Goal: Task Accomplishment & Management: Use online tool/utility

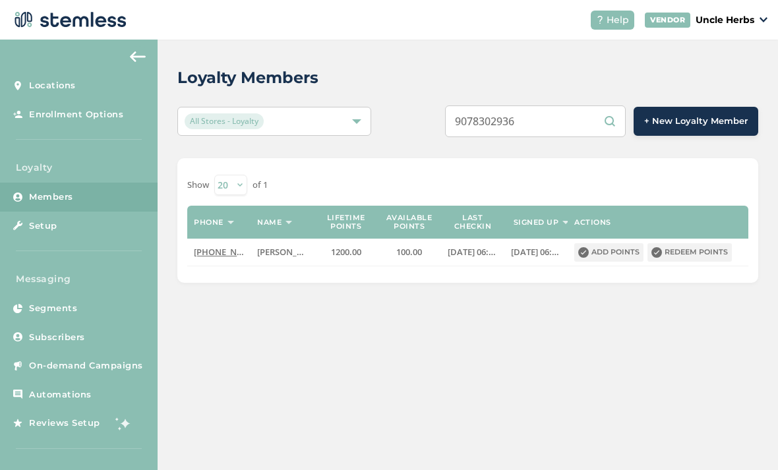
scroll to position [42, 0]
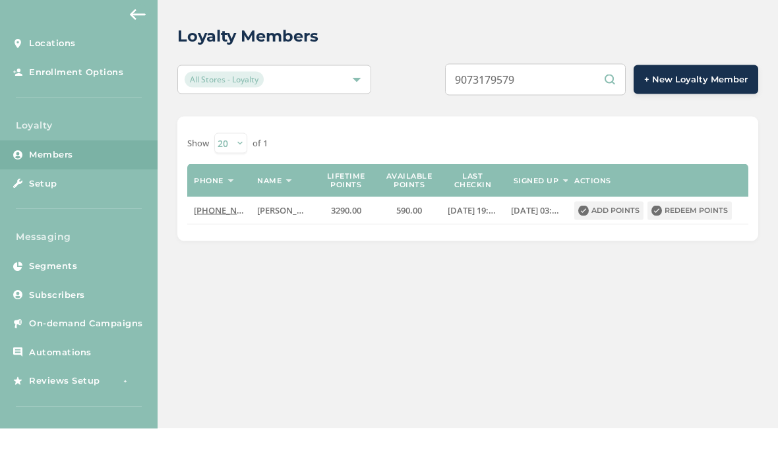
type input "9073179579"
click at [710, 243] on button "Redeem points" at bounding box center [689, 252] width 84 height 18
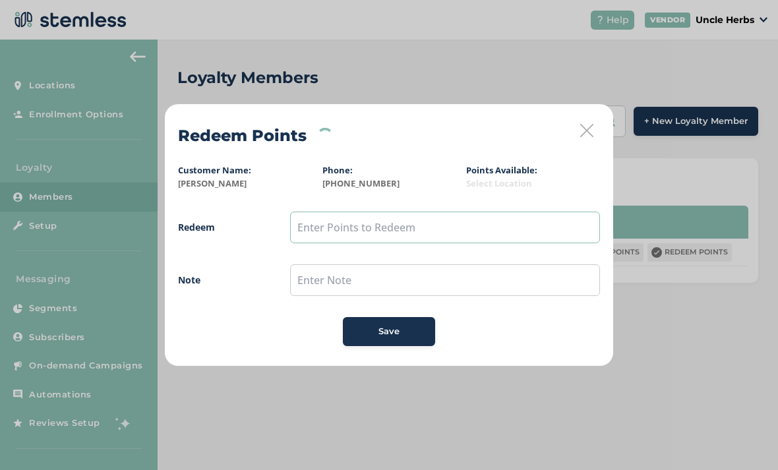
click at [420, 225] on input "text" at bounding box center [445, 228] width 310 height 32
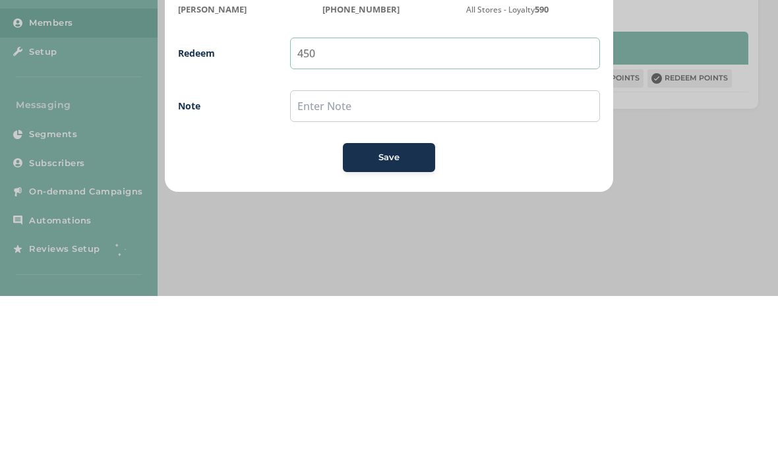
type input "450"
click at [401, 325] on div "Save" at bounding box center [388, 331] width 71 height 13
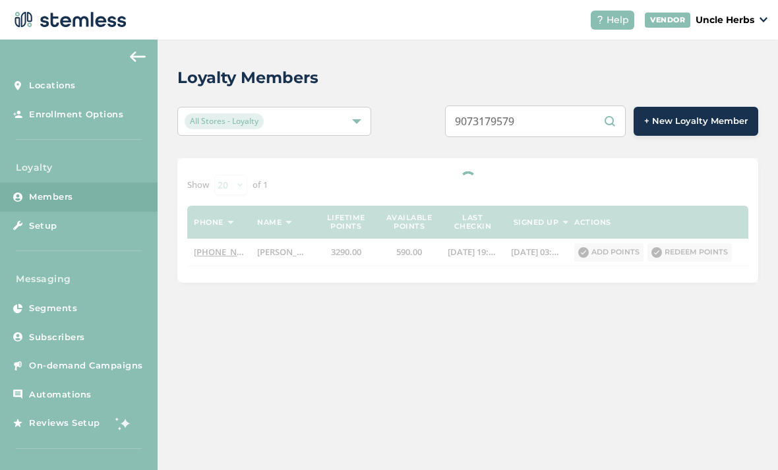
click at [558, 123] on input "9073179579" at bounding box center [535, 121] width 181 height 32
click at [526, 129] on input "90" at bounding box center [535, 121] width 181 height 32
click at [525, 124] on input "90" at bounding box center [535, 121] width 181 height 32
click at [529, 125] on input "90" at bounding box center [535, 121] width 181 height 32
paste input "73103987"
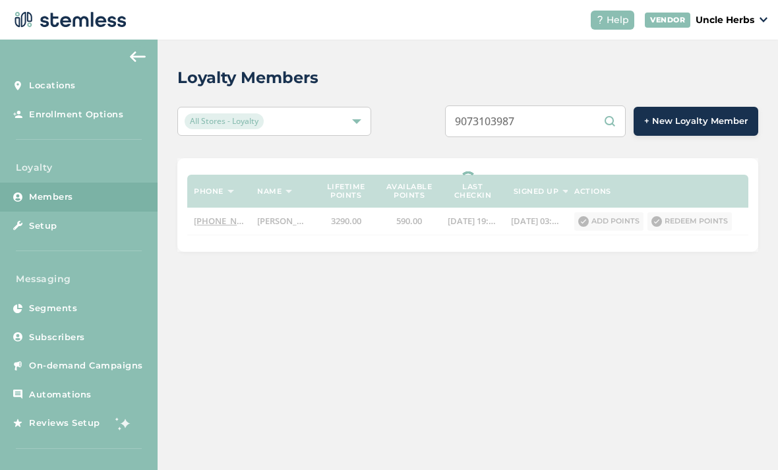
scroll to position [42, 0]
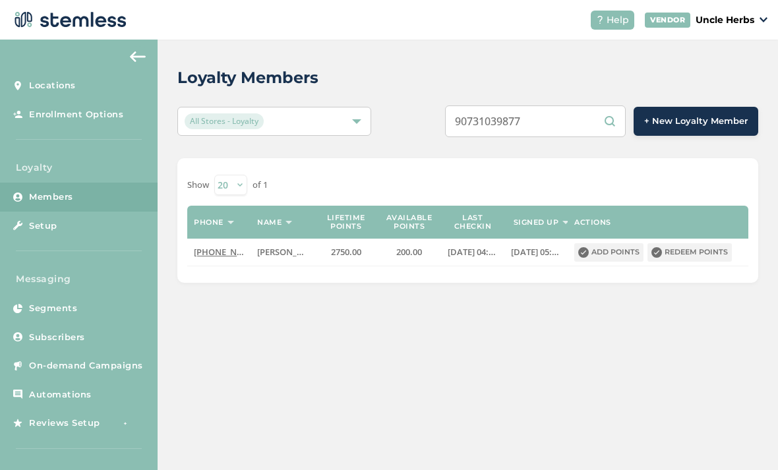
click at [566, 105] on input "90731039877" at bounding box center [535, 121] width 181 height 32
click at [569, 105] on input "90731039877" at bounding box center [535, 121] width 181 height 32
paste input "[PHONE_NUMBER]"
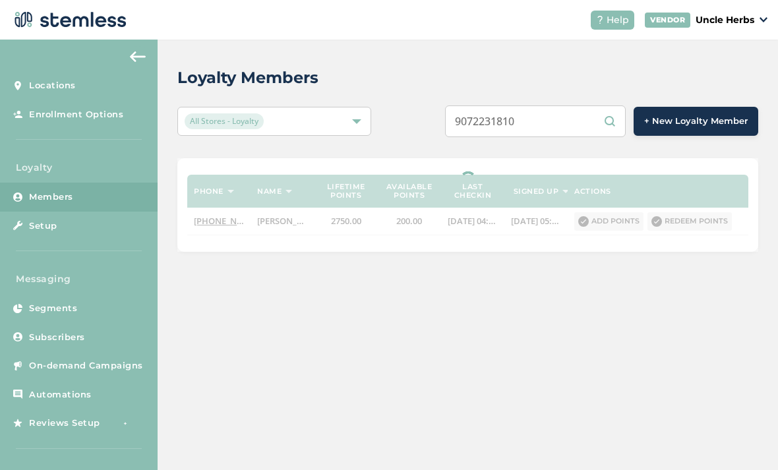
click at [561, 105] on input "9072231810" at bounding box center [535, 121] width 181 height 32
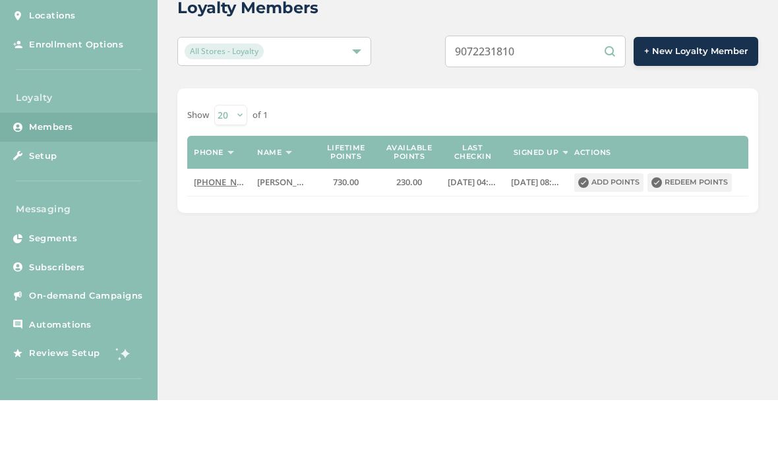
type input "9072231810"
click at [709, 243] on button "Redeem points" at bounding box center [689, 252] width 84 height 18
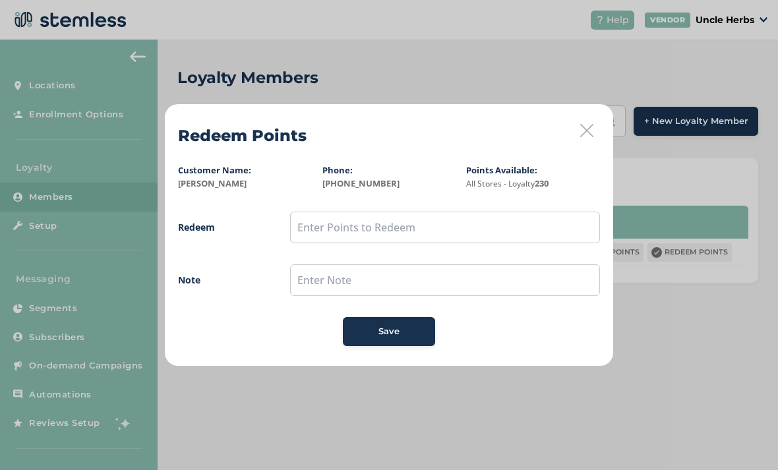
click at [586, 132] on icon at bounding box center [586, 130] width 13 height 13
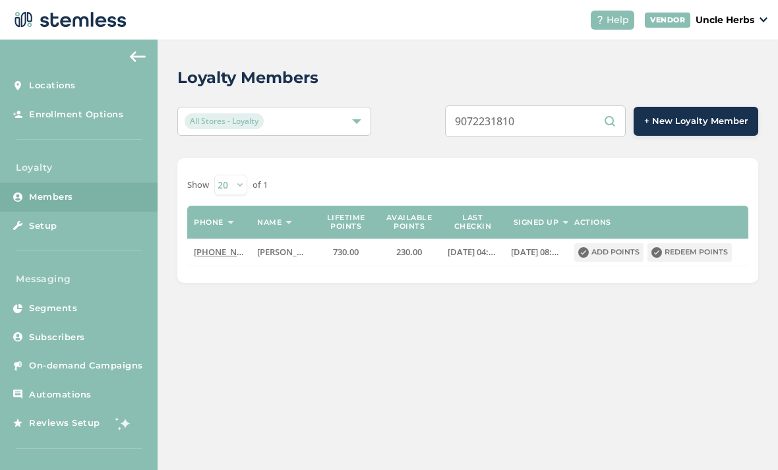
click at [697, 243] on button "Redeem points" at bounding box center [689, 252] width 84 height 18
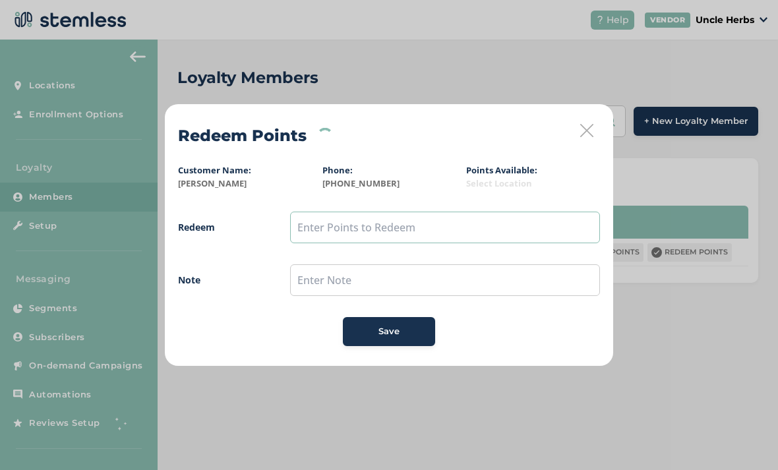
click at [395, 235] on input "text" at bounding box center [445, 228] width 310 height 32
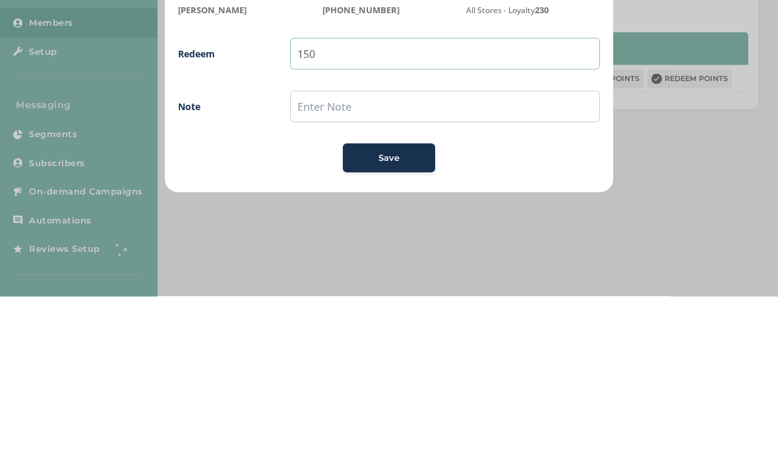
type input "150"
click at [413, 325] on div "Save" at bounding box center [388, 331] width 71 height 13
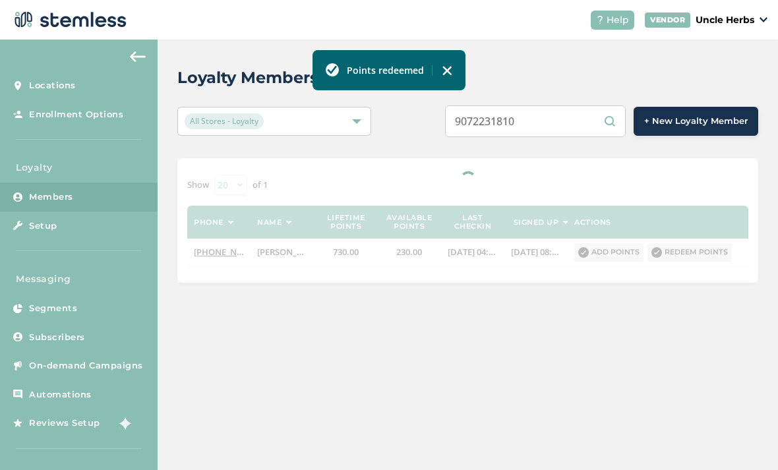
click at [564, 105] on input "9072231810" at bounding box center [535, 121] width 181 height 32
click at [567, 105] on input "9072231810" at bounding box center [535, 121] width 181 height 32
click at [566, 105] on input "9072231810" at bounding box center [535, 121] width 181 height 32
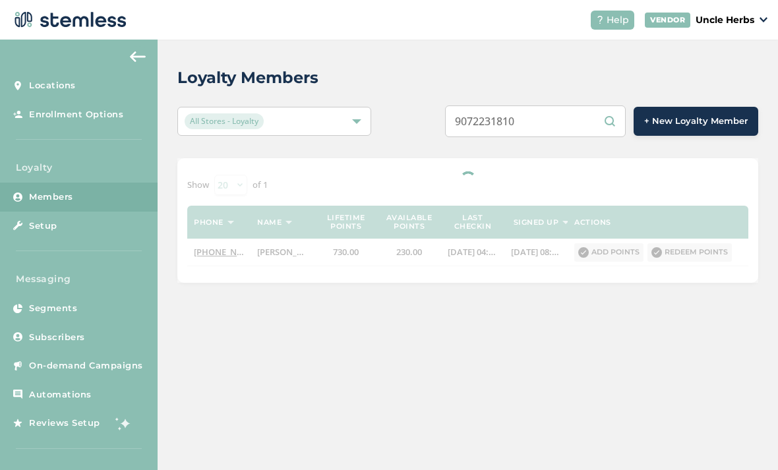
paste input "229060"
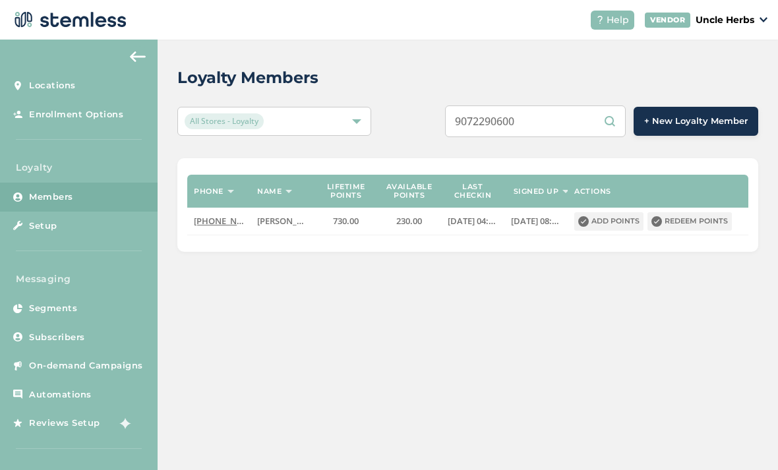
click at [558, 105] on input "9072290600" at bounding box center [535, 121] width 181 height 32
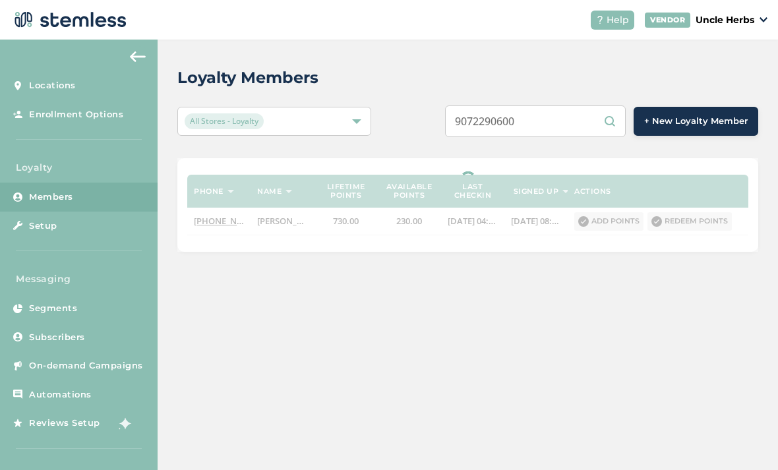
scroll to position [42, 0]
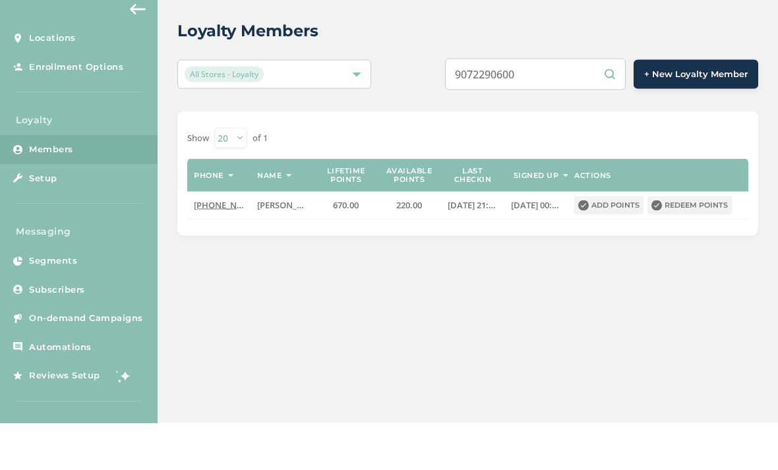
type input "9072290600"
click at [694, 243] on button "Redeem points" at bounding box center [689, 252] width 84 height 18
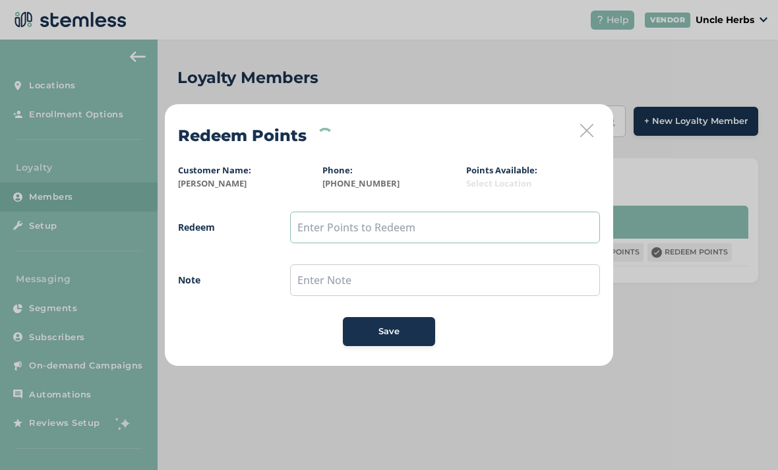
click at [492, 227] on input "text" at bounding box center [445, 228] width 310 height 32
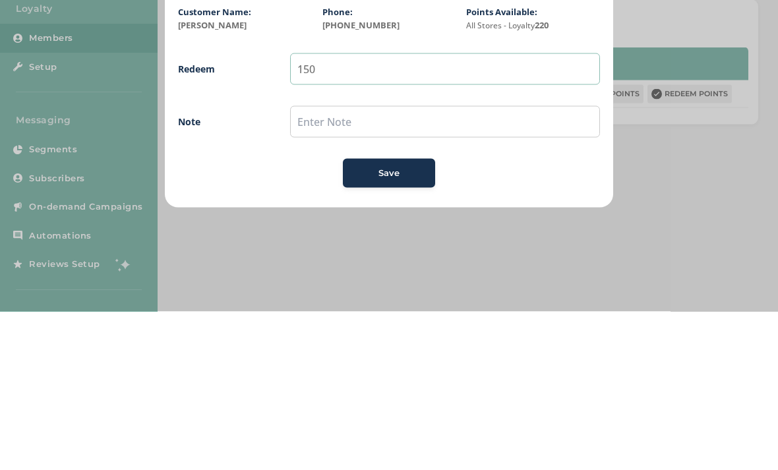
type input "150"
click at [412, 325] on div "Save" at bounding box center [388, 331] width 71 height 13
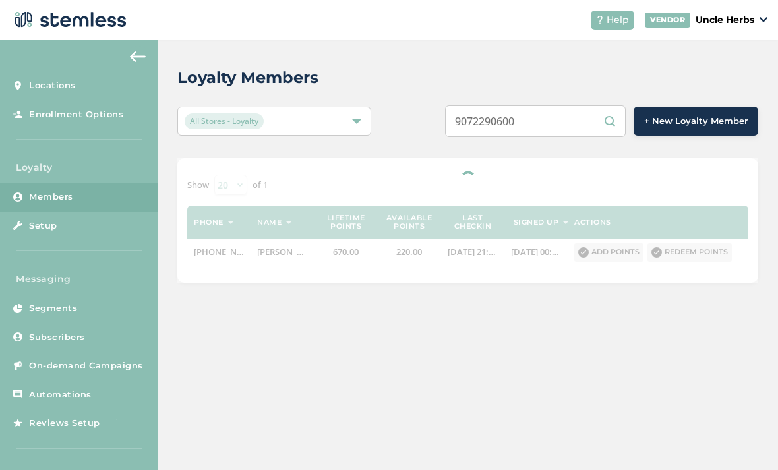
click at [568, 105] on input "9072290600" at bounding box center [535, 121] width 181 height 32
click at [566, 105] on input "9072290600" at bounding box center [535, 121] width 181 height 32
click at [575, 105] on input "9072290600" at bounding box center [535, 121] width 181 height 32
paste input "3857905"
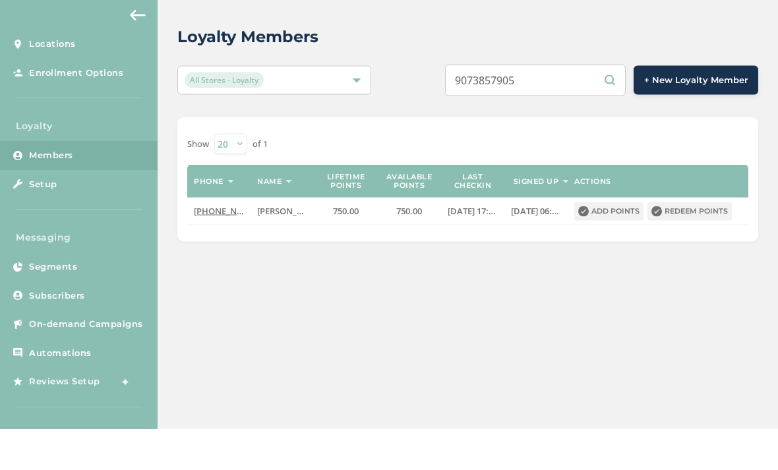
type input "9073857905"
click at [698, 243] on button "Redeem points" at bounding box center [689, 252] width 84 height 18
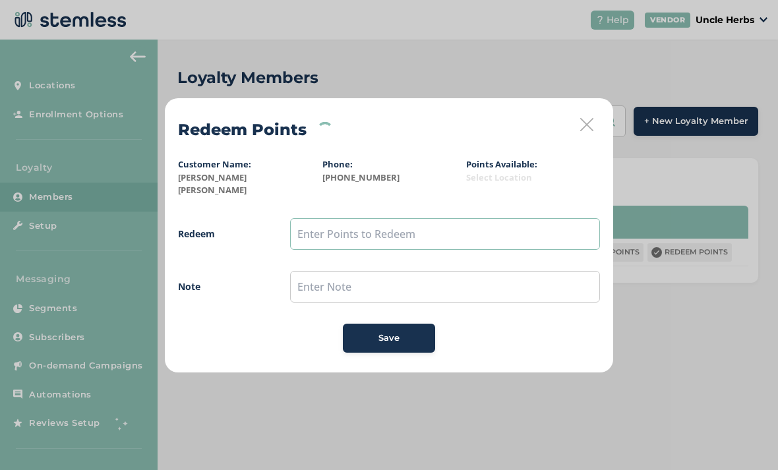
click at [404, 230] on input "text" at bounding box center [445, 234] width 310 height 32
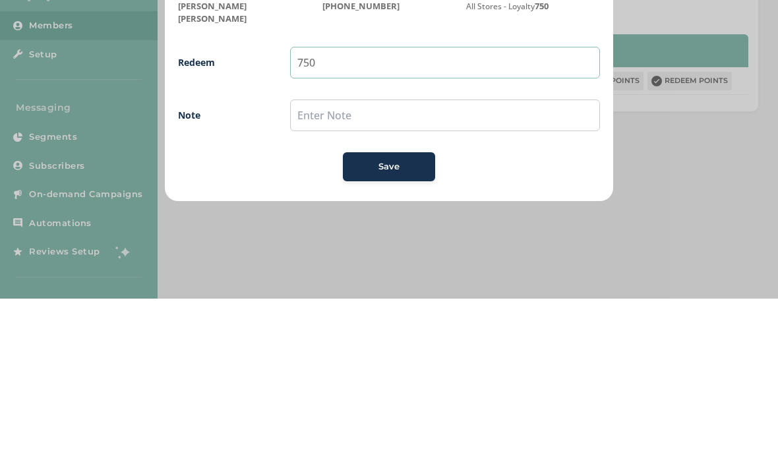
type input "750"
click at [404, 331] on div "Save" at bounding box center [388, 337] width 71 height 13
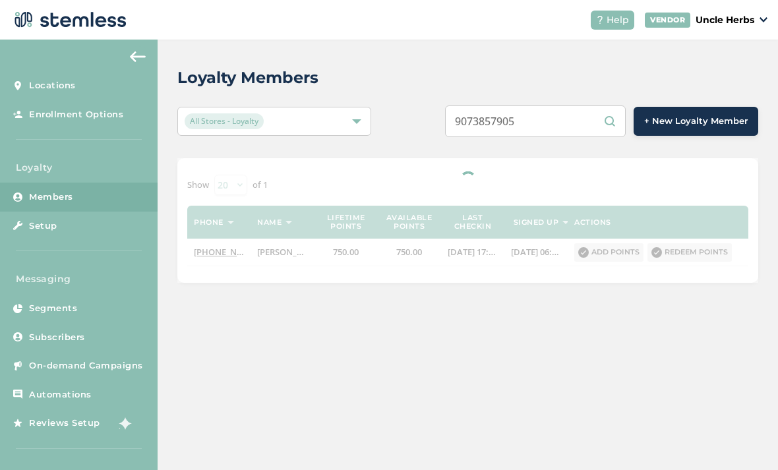
click at [562, 105] on input "9073857905" at bounding box center [535, 121] width 181 height 32
type input "9"
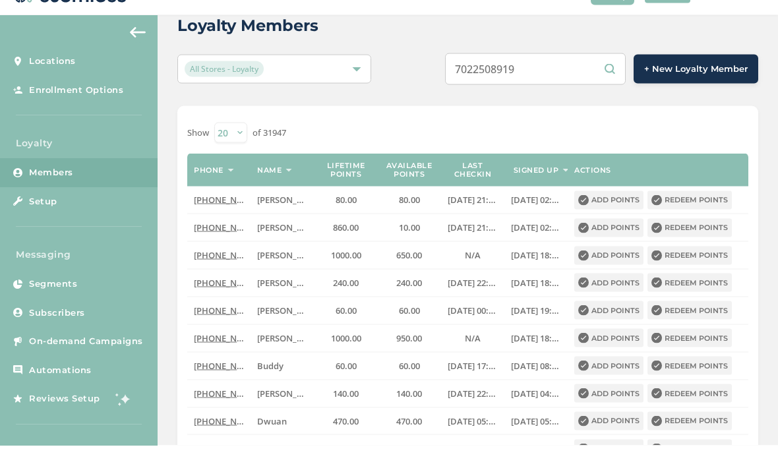
scroll to position [31, 0]
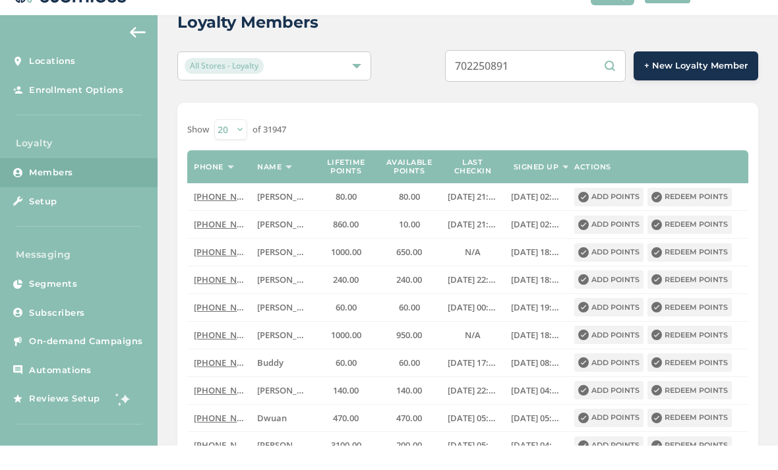
type input "7022508919"
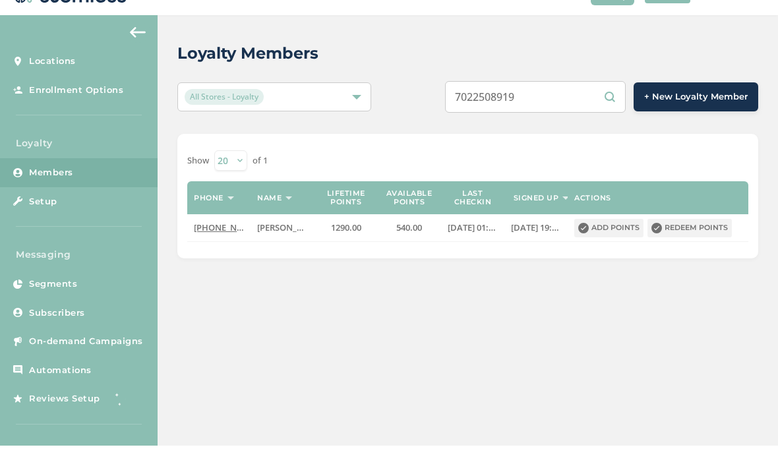
scroll to position [0, 0]
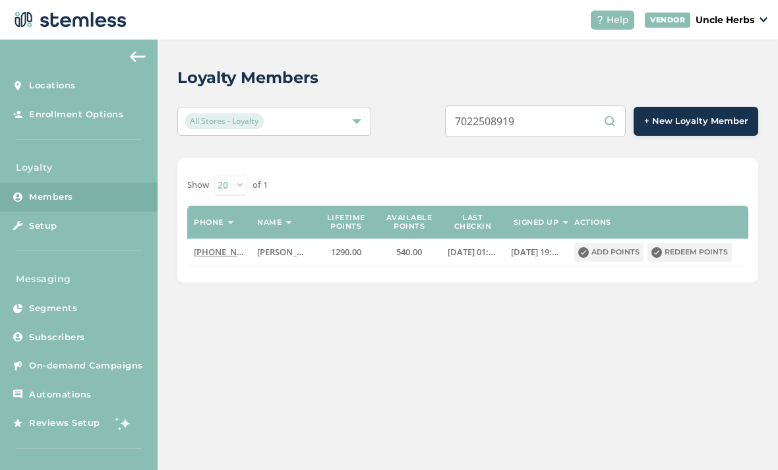
click at [564, 105] on input "7022508919" at bounding box center [535, 121] width 181 height 32
click at [565, 105] on input "7022508919" at bounding box center [535, 121] width 181 height 32
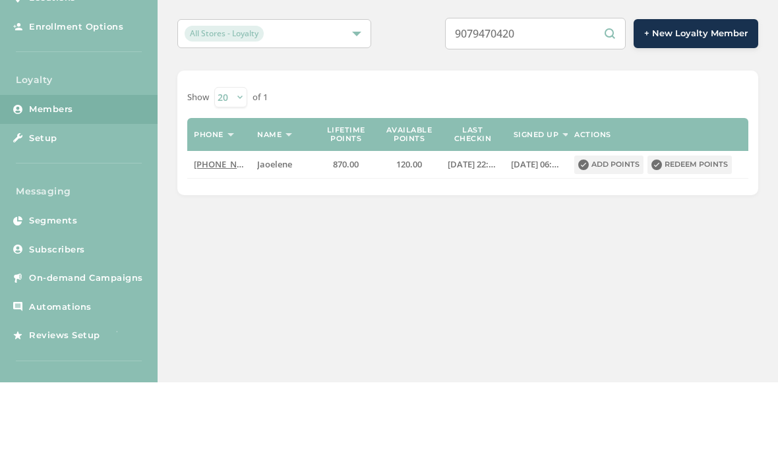
click at [564, 105] on input "9079470420" at bounding box center [535, 121] width 181 height 32
click at [565, 105] on input "9079470420" at bounding box center [535, 121] width 181 height 32
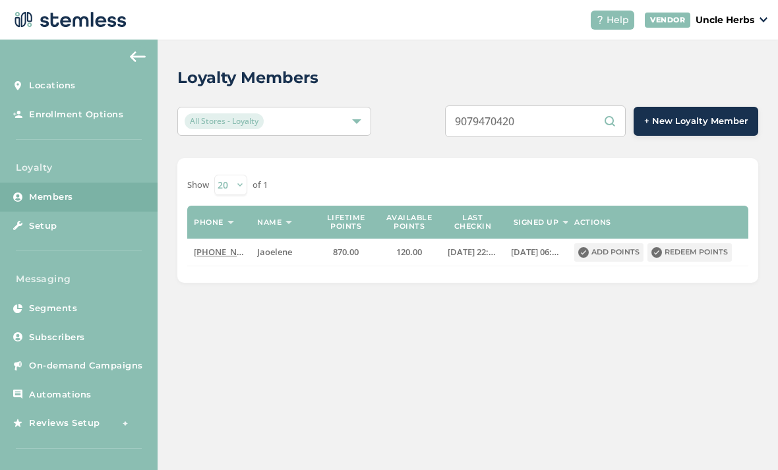
scroll to position [42, 0]
type input "U"
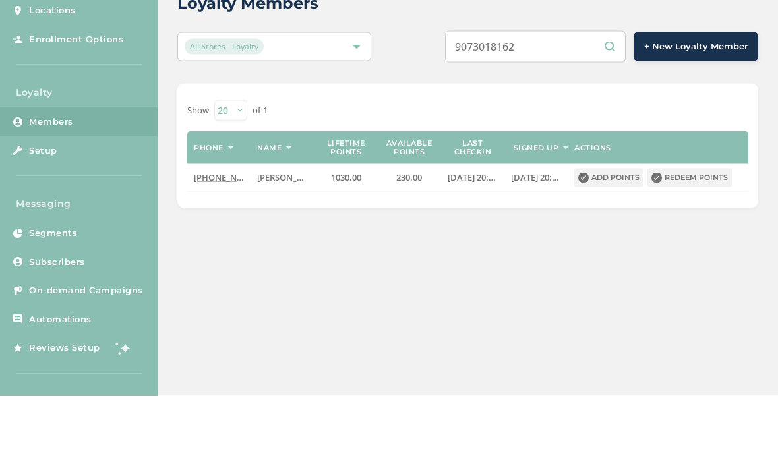
type input "9073018162"
click at [698, 243] on button "Redeem points" at bounding box center [689, 252] width 84 height 18
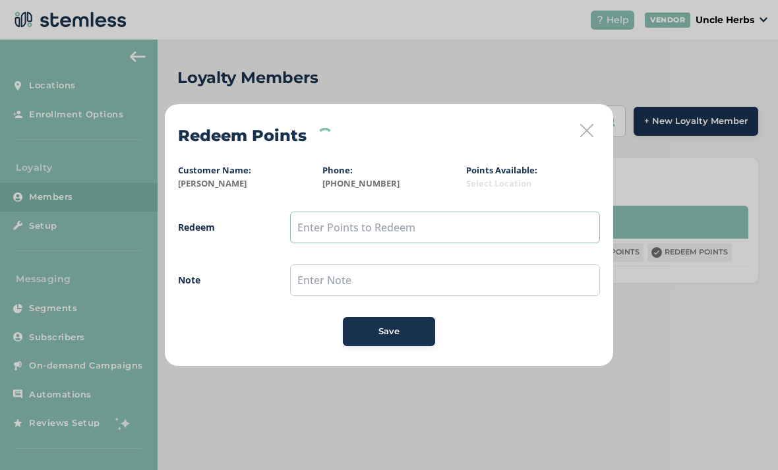
click at [392, 228] on input "text" at bounding box center [445, 228] width 310 height 32
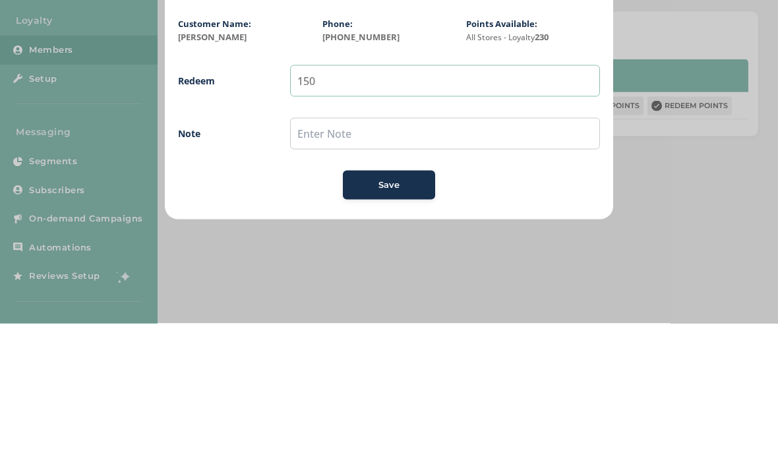
type input "150"
click at [393, 325] on span "Save" at bounding box center [388, 331] width 21 height 13
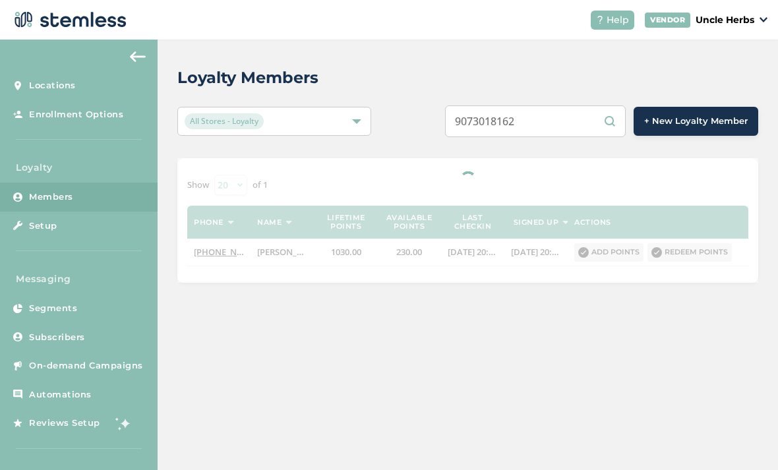
click at [565, 105] on input "9073018162" at bounding box center [535, 121] width 181 height 32
click at [563, 105] on input "9073018162" at bounding box center [535, 121] width 181 height 32
paste input "9177840"
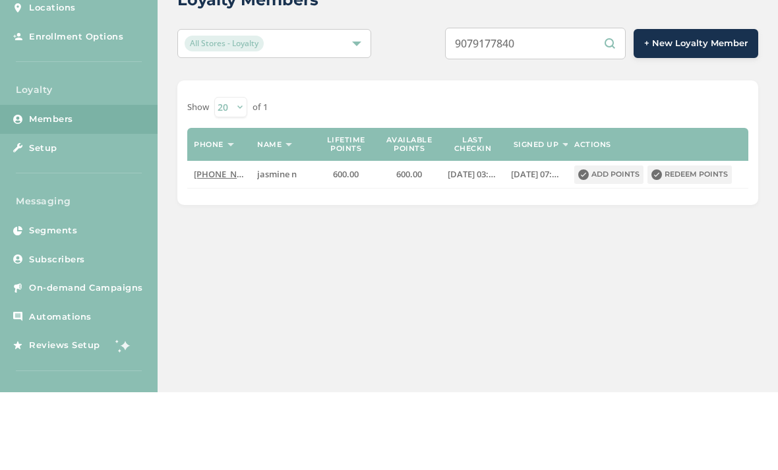
type input "9079177840"
click at [691, 243] on button "Redeem points" at bounding box center [689, 252] width 84 height 18
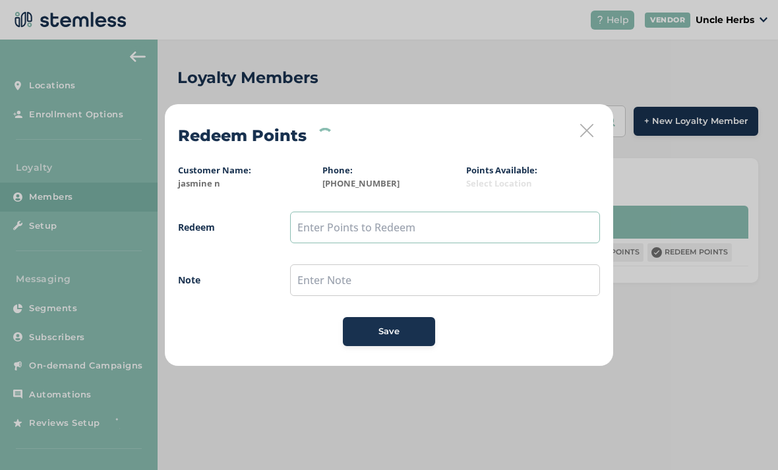
click at [353, 234] on input "text" at bounding box center [445, 228] width 310 height 32
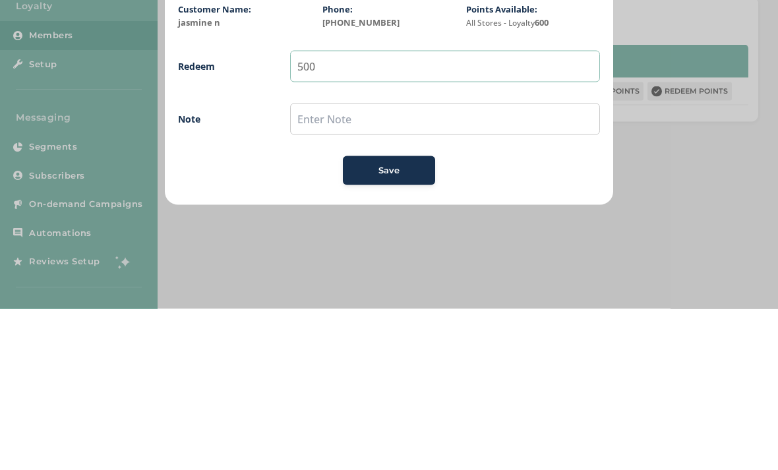
type input "500"
click at [400, 325] on div "Save" at bounding box center [388, 331] width 71 height 13
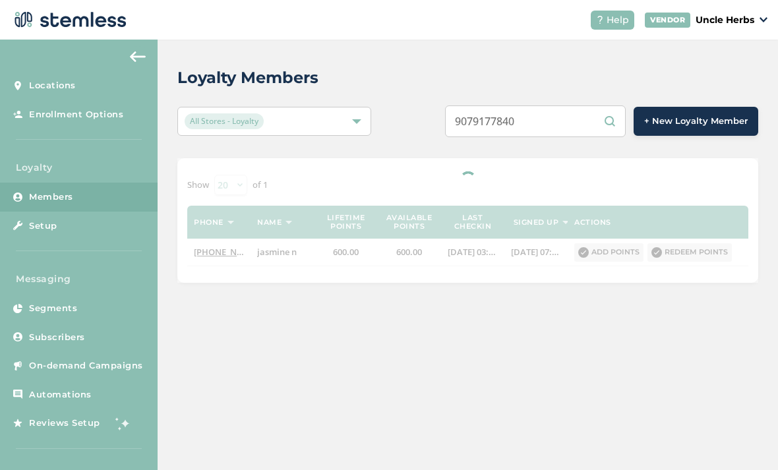
click at [555, 105] on input "9079177840" at bounding box center [535, 121] width 181 height 32
click at [559, 105] on input "9079177840" at bounding box center [535, 121] width 181 height 32
click at [560, 105] on input "9079177840" at bounding box center [535, 121] width 181 height 32
paste input "5355648"
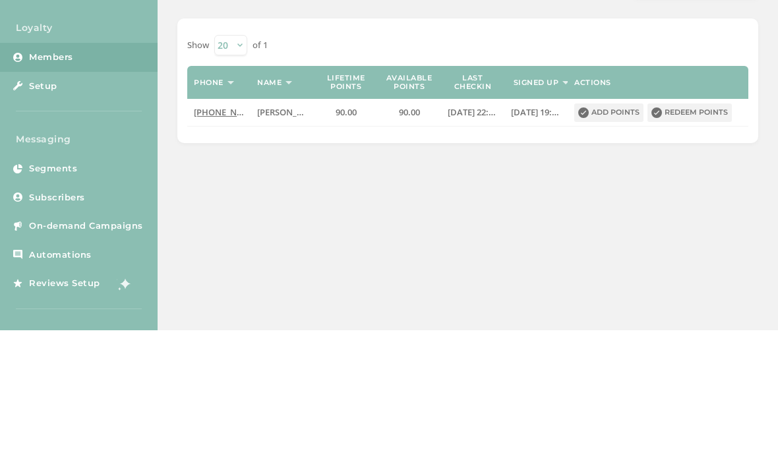
type input "9075355648"
click at [694, 243] on button "Redeem points" at bounding box center [689, 252] width 84 height 18
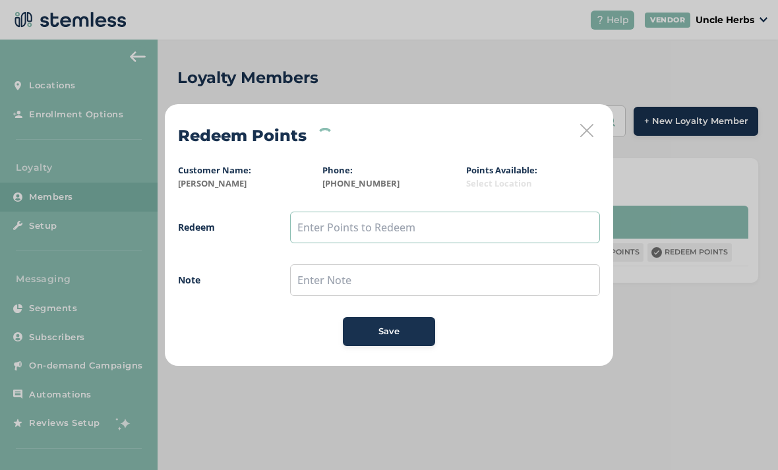
click at [445, 222] on input "text" at bounding box center [445, 228] width 310 height 32
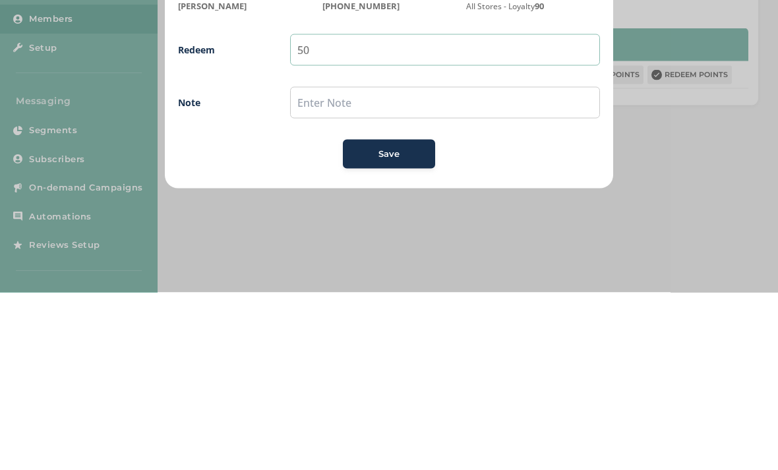
type input "50"
click at [412, 325] on div "Save" at bounding box center [388, 331] width 71 height 13
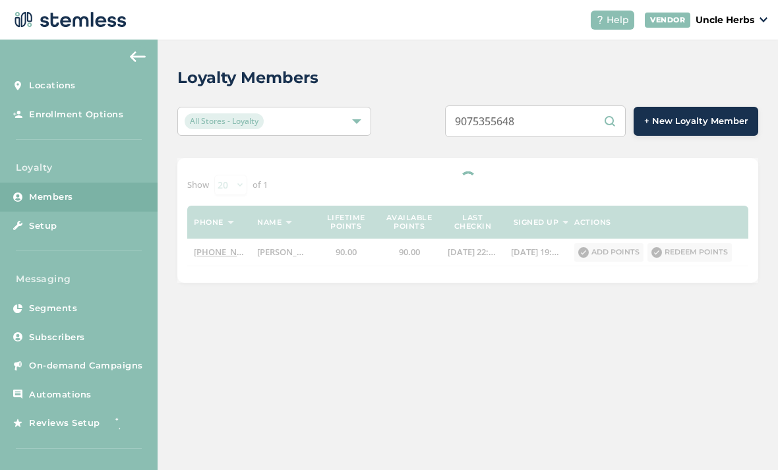
click at [565, 105] on input "9075355648" at bounding box center [535, 121] width 181 height 32
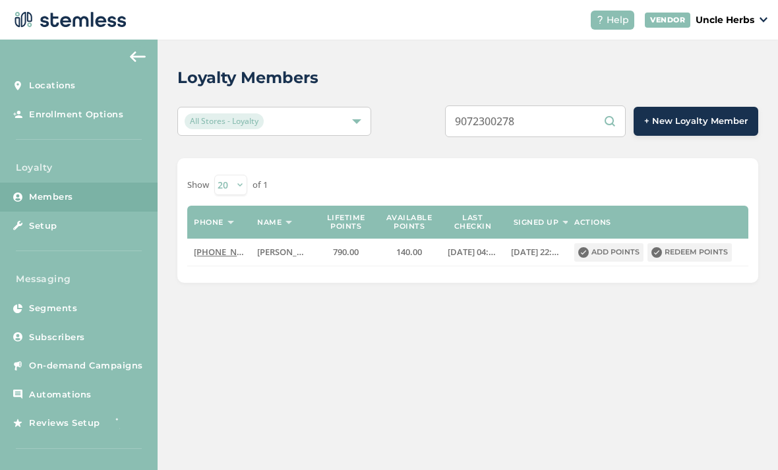
type input "9072300278"
click at [662, 175] on div "Show 20 50 100 of 1" at bounding box center [467, 185] width 561 height 20
click at [690, 243] on button "Redeem points" at bounding box center [689, 252] width 84 height 18
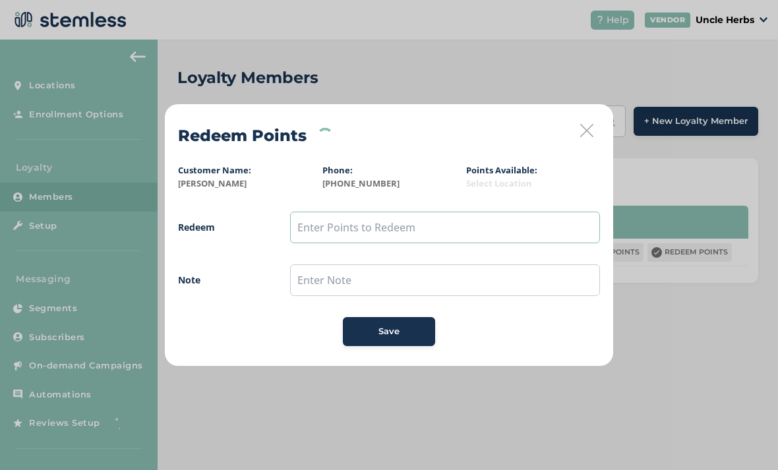
click at [399, 225] on input "text" at bounding box center [445, 228] width 310 height 32
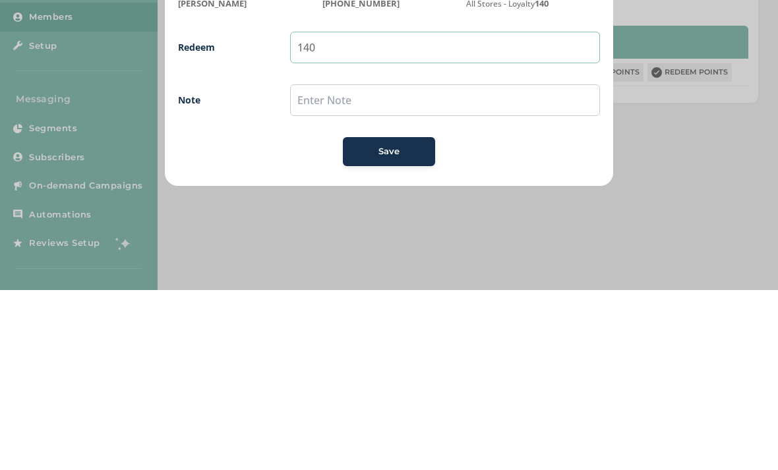
type input "140"
click at [401, 317] on button "Save" at bounding box center [389, 331] width 92 height 29
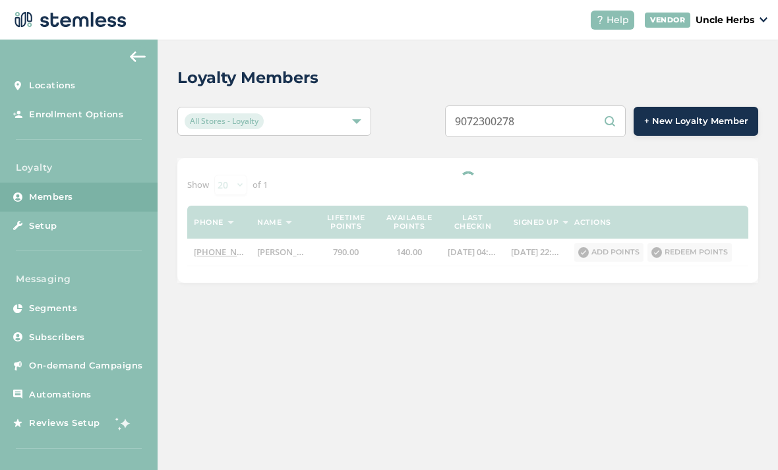
click at [556, 105] on input "9072300278" at bounding box center [535, 121] width 181 height 32
click at [553, 105] on input "9072300278" at bounding box center [535, 121] width 181 height 32
paste input "130252"
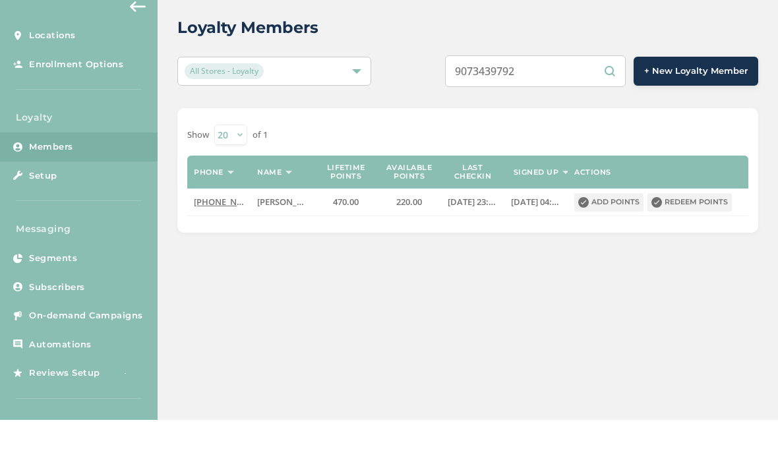
type input "9073439792"
click at [693, 243] on button "Redeem points" at bounding box center [689, 252] width 84 height 18
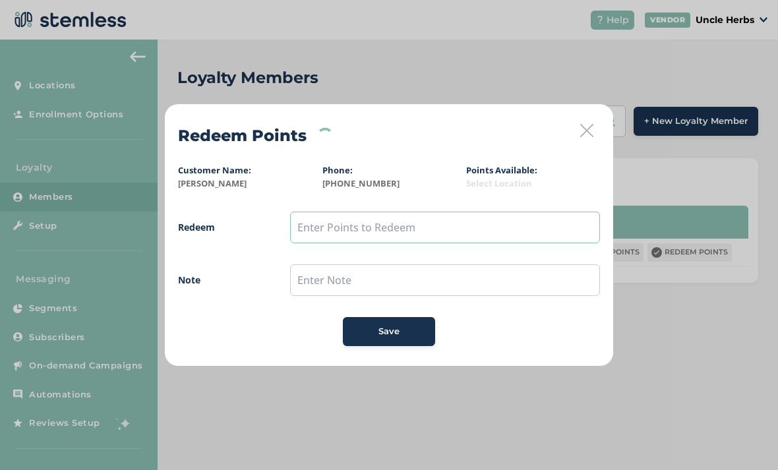
click at [403, 224] on input "text" at bounding box center [445, 228] width 310 height 32
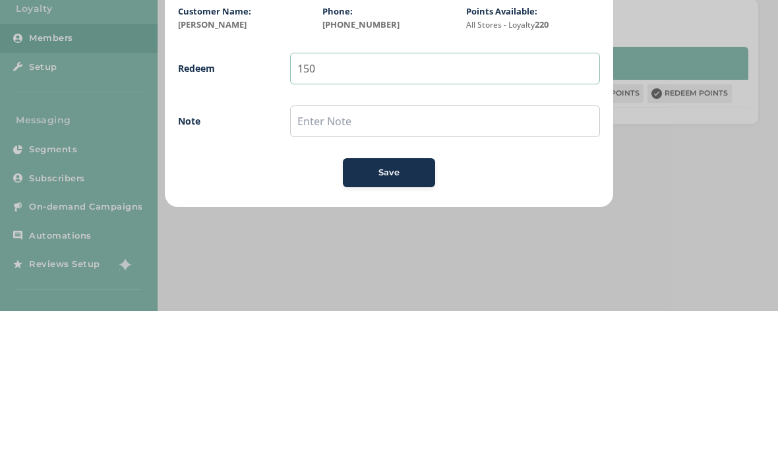
type input "150"
click at [402, 325] on div "Save" at bounding box center [388, 331] width 71 height 13
